Goal: Find specific page/section: Locate a particular part of the current website

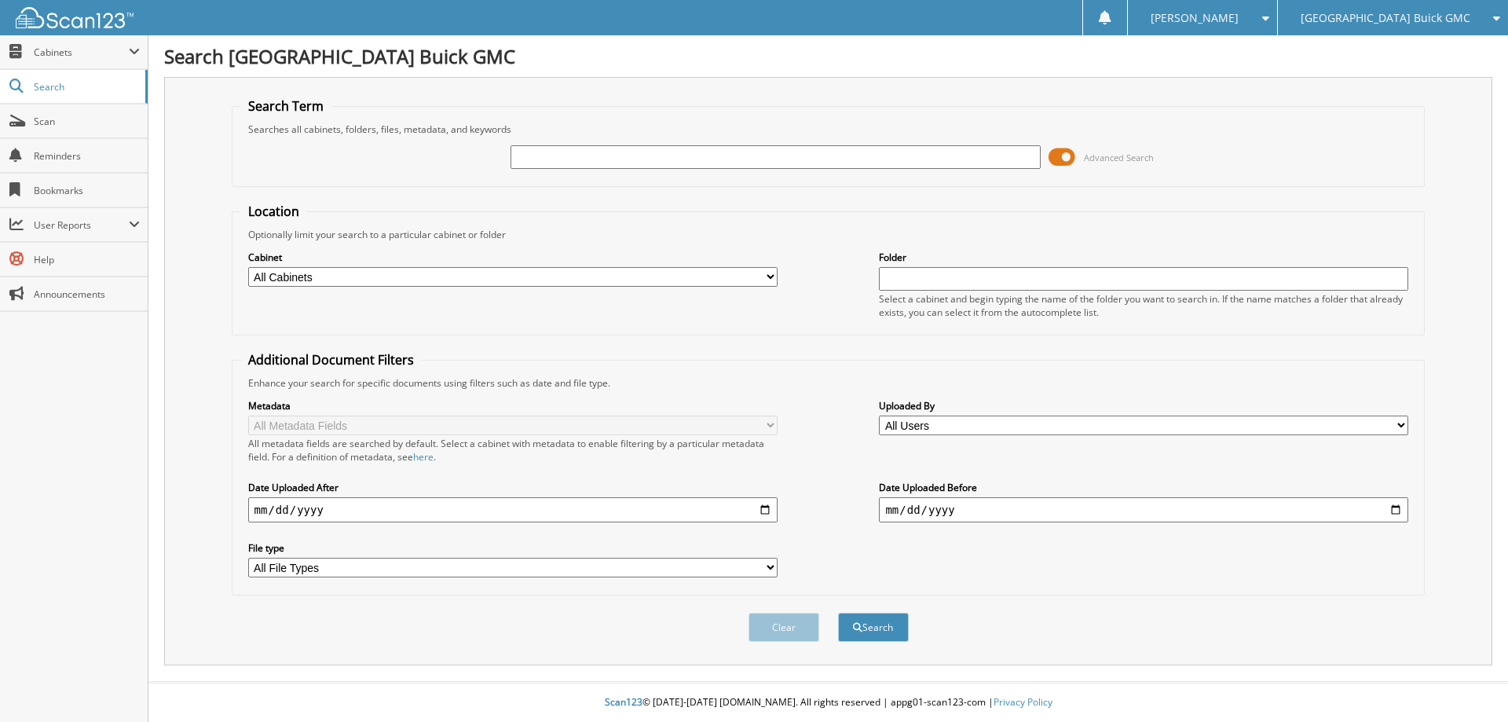
click at [1063, 157] on span at bounding box center [1061, 157] width 27 height 24
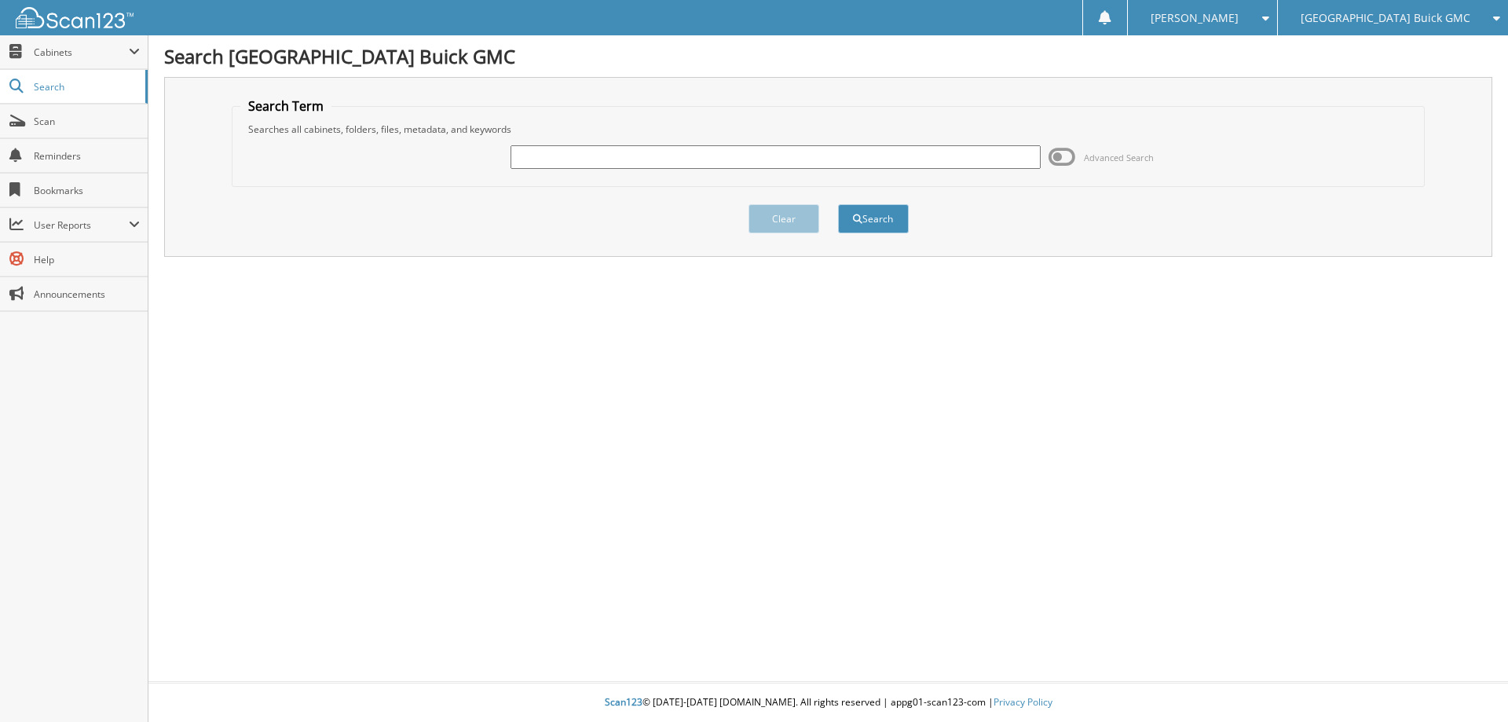
click at [774, 160] on input "text" at bounding box center [774, 157] width 529 height 24
type input "b42641a"
click at [838, 204] on button "Search" at bounding box center [873, 218] width 71 height 29
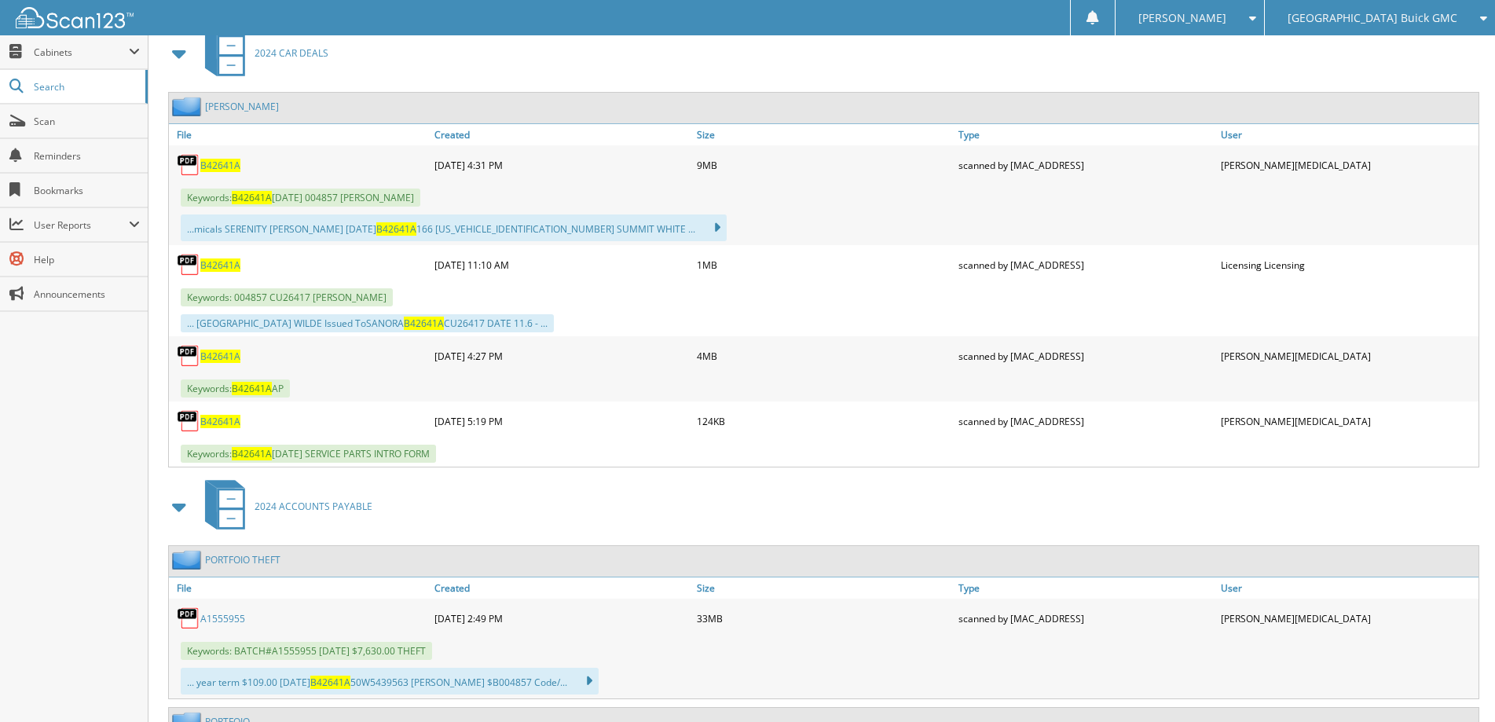
scroll to position [707, 0]
click at [221, 167] on span "B42641A" at bounding box center [220, 164] width 40 height 13
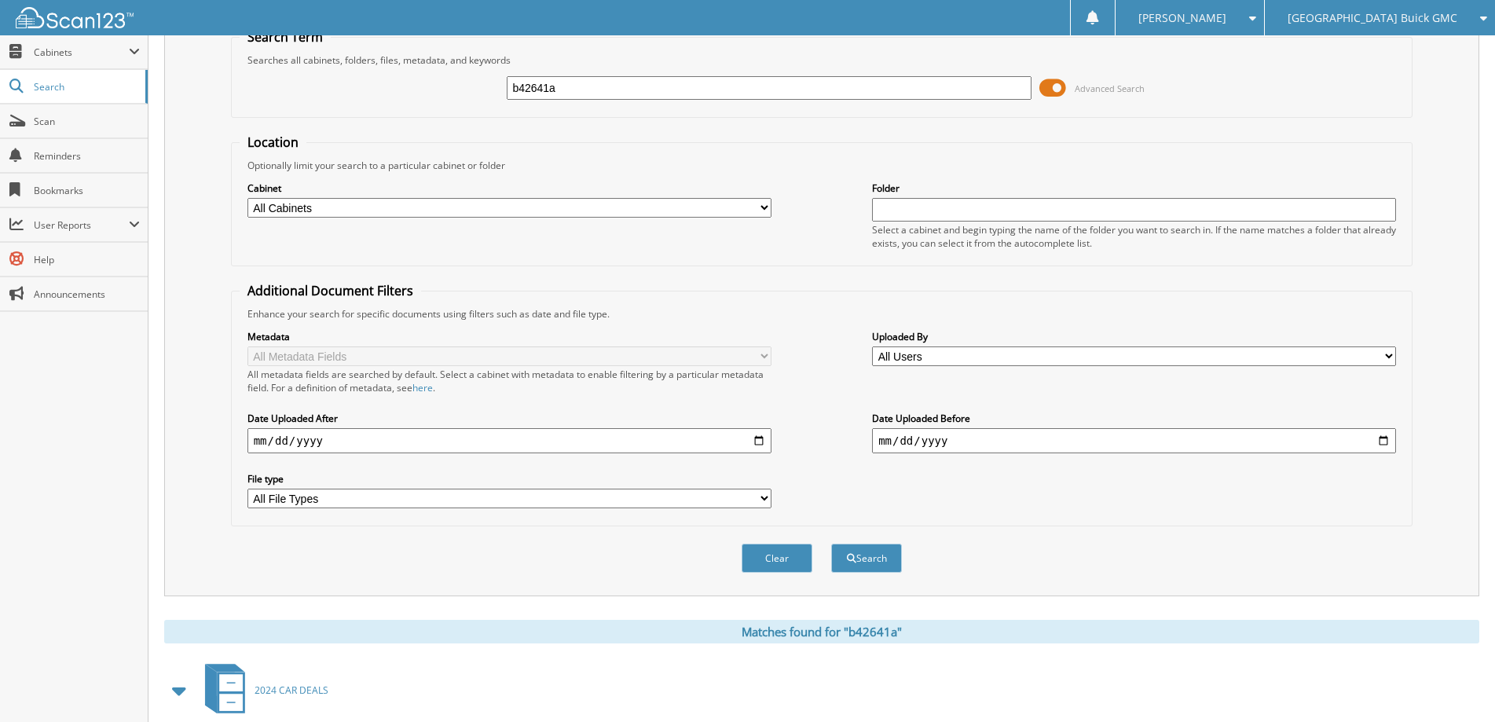
scroll to position [0, 0]
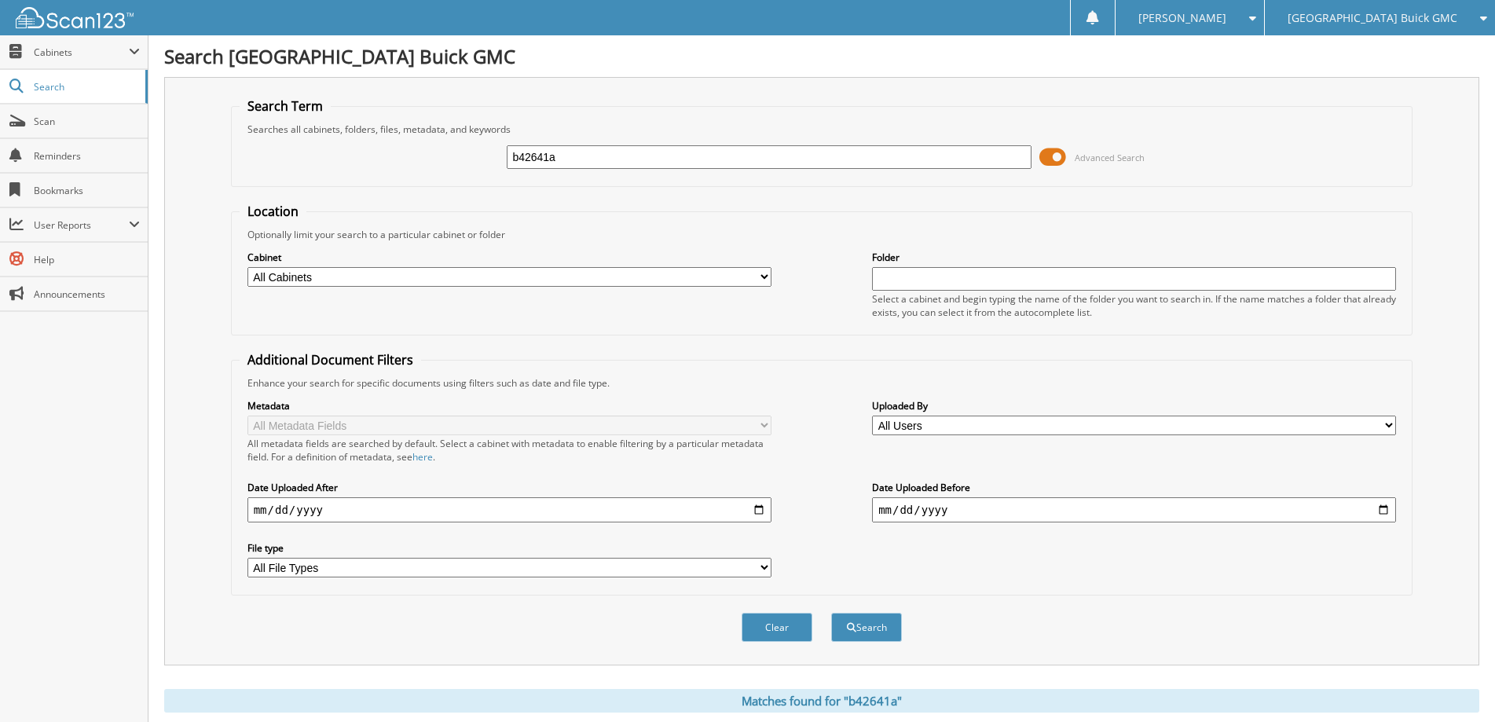
click at [1062, 160] on span at bounding box center [1052, 157] width 27 height 24
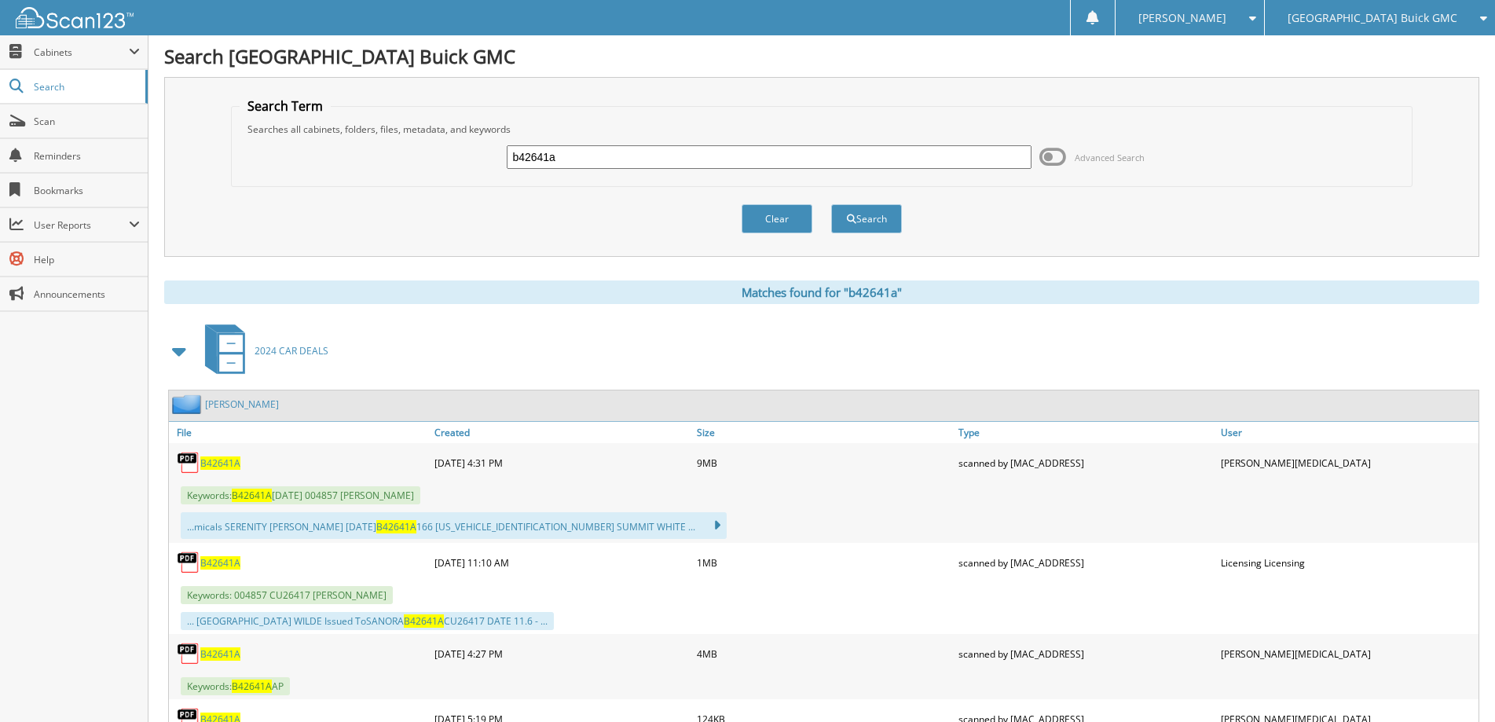
drag, startPoint x: 620, startPoint y: 163, endPoint x: 385, endPoint y: 147, distance: 235.3
click at [385, 147] on div "b42641a Advanced Search" at bounding box center [822, 157] width 1165 height 42
click at [619, 167] on input "text" at bounding box center [769, 157] width 524 height 24
type input "g42837a"
click at [831, 204] on button "Search" at bounding box center [866, 218] width 71 height 29
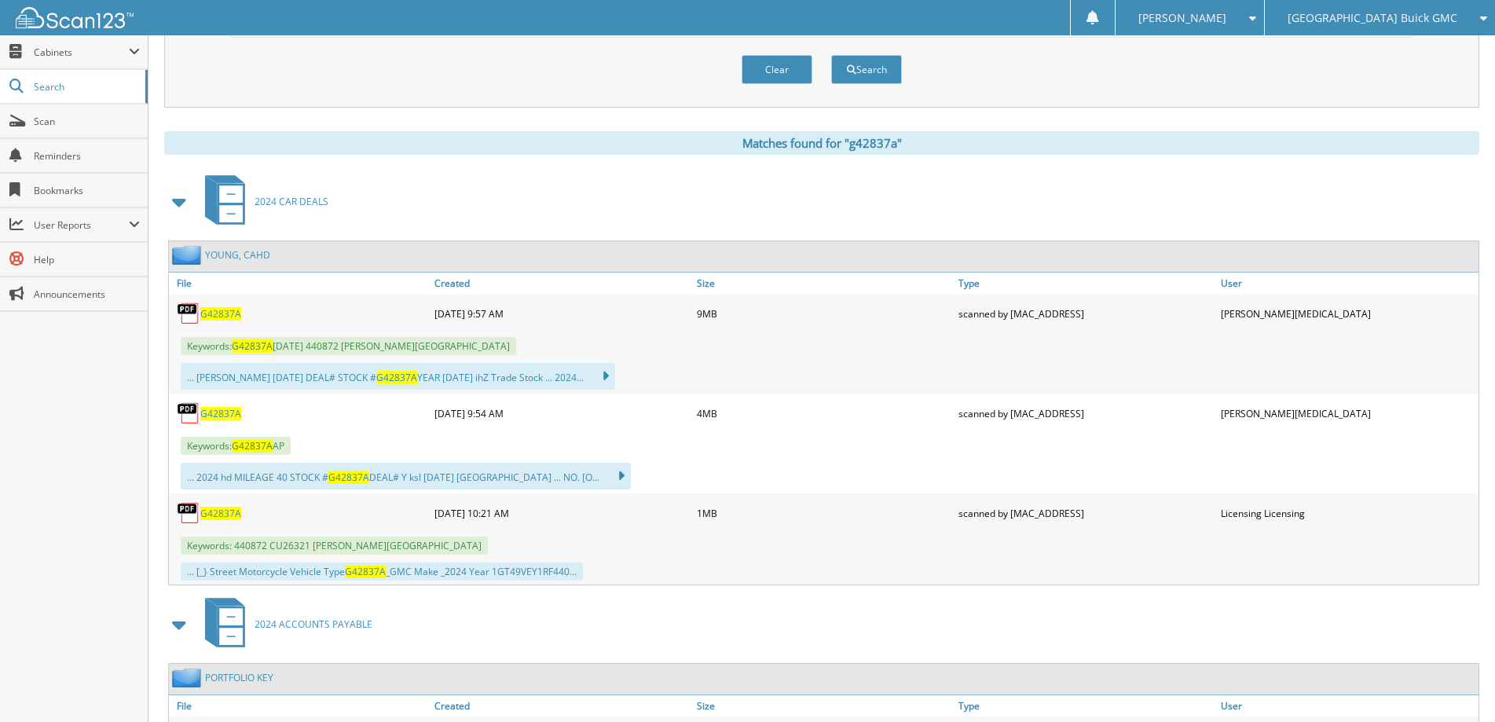
scroll to position [550, 0]
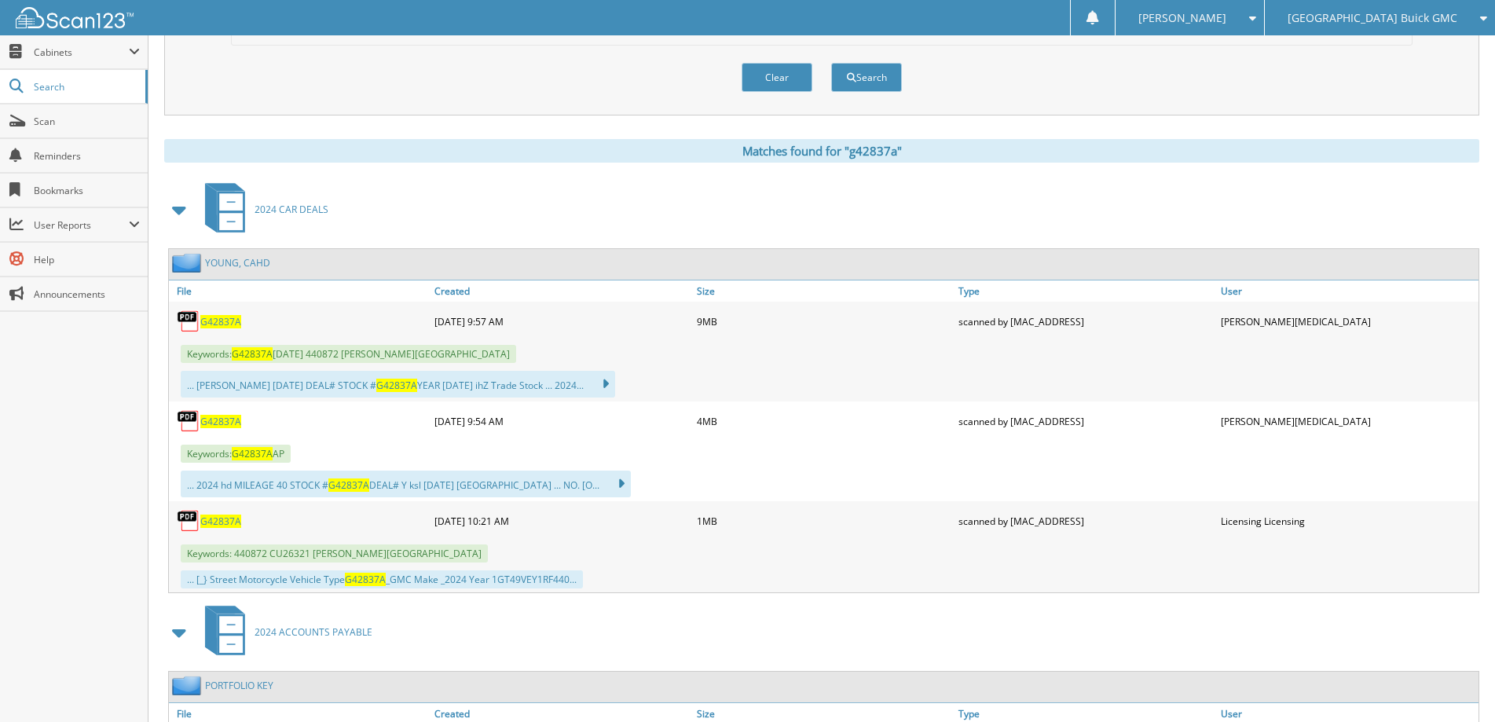
click at [213, 321] on span "G42837A" at bounding box center [220, 321] width 41 height 13
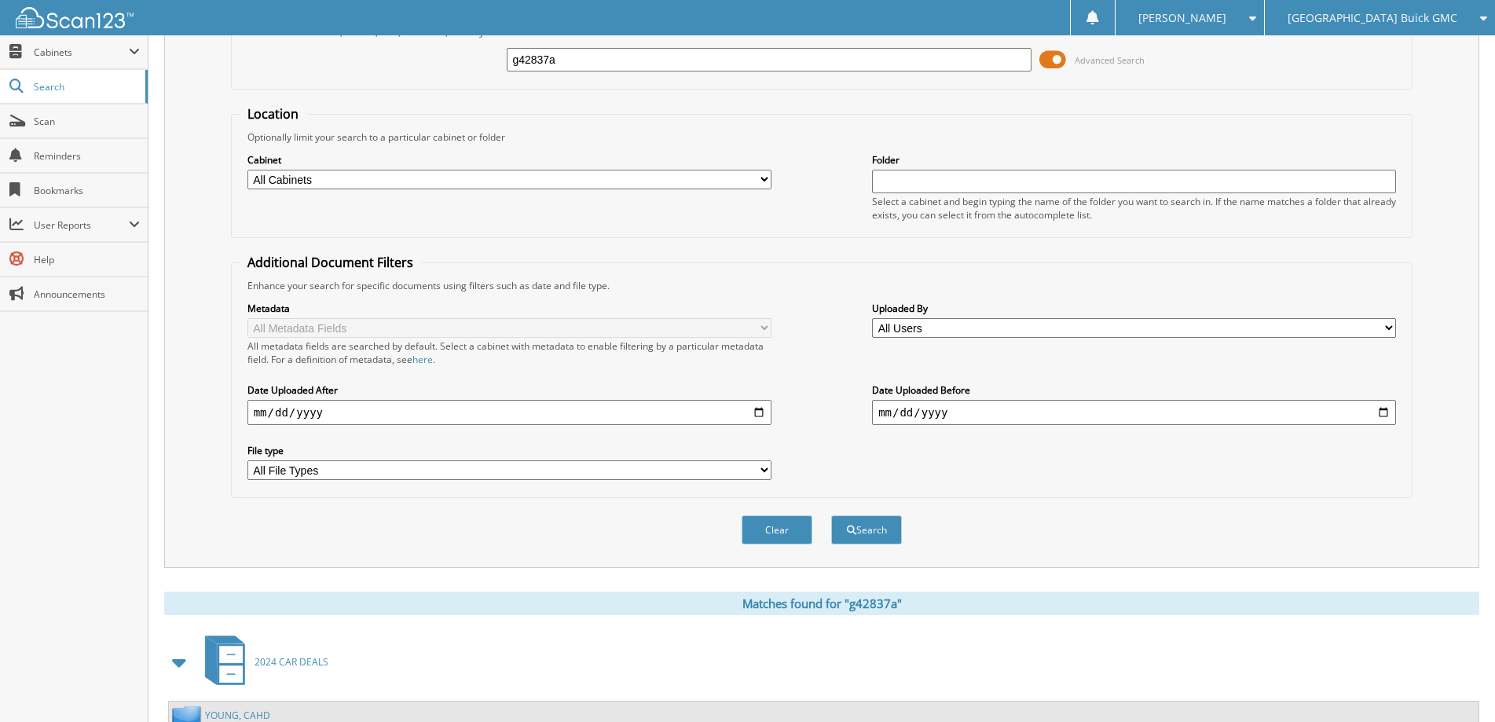
scroll to position [0, 0]
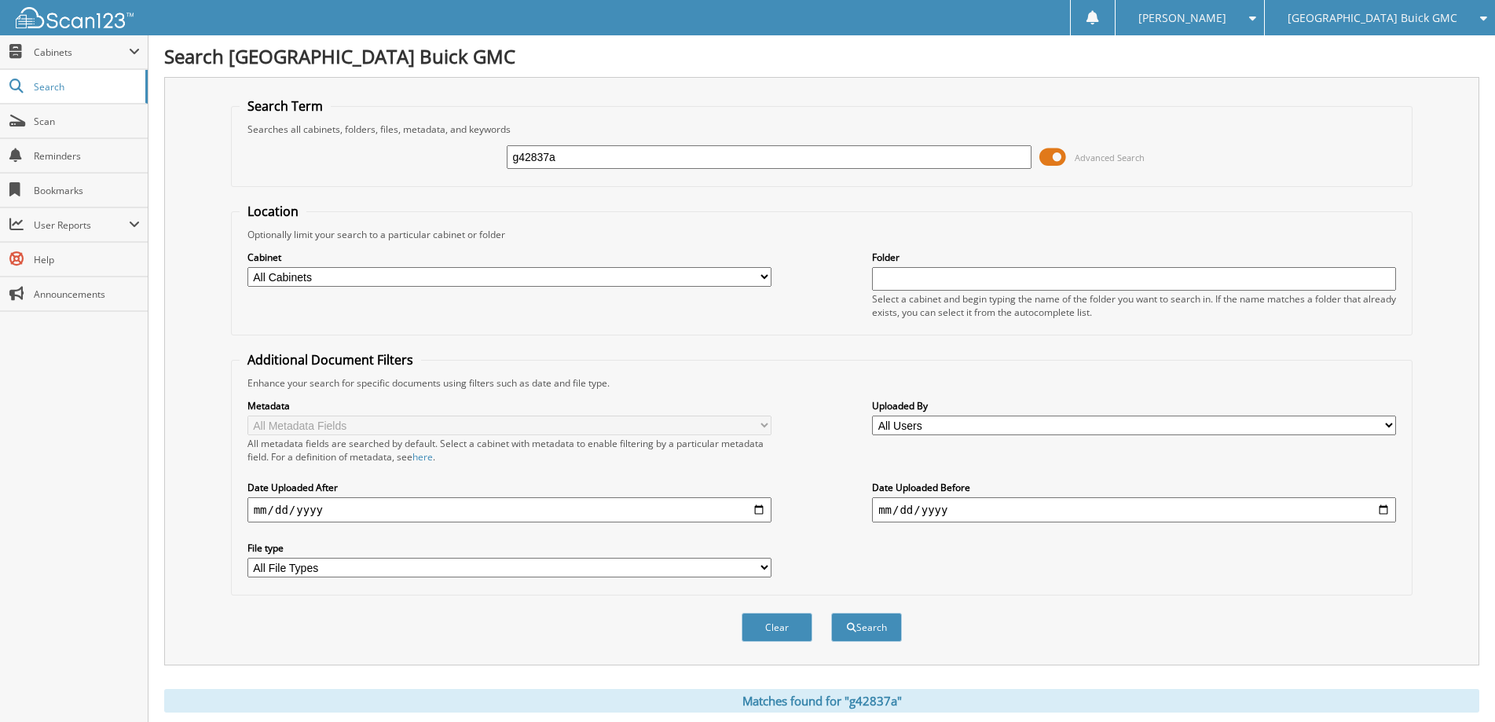
click at [1226, 15] on span "[PERSON_NAME]" at bounding box center [1182, 17] width 88 height 9
click at [1242, 72] on link "Logout" at bounding box center [1189, 76] width 148 height 27
